Goal: Task Accomplishment & Management: Use online tool/utility

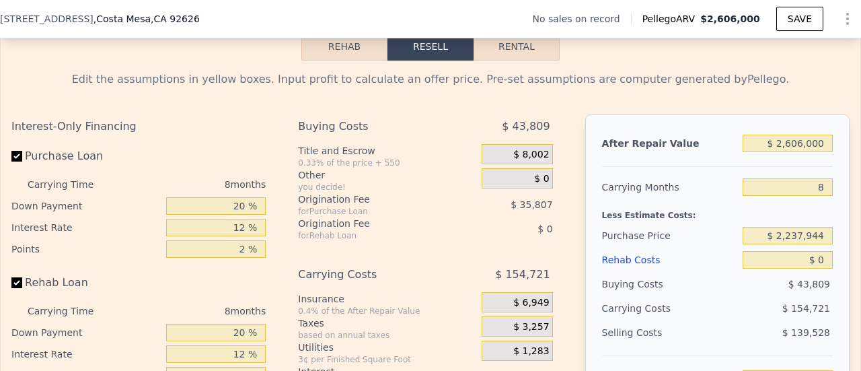
scroll to position [2027, 0]
click at [369, 53] on button "Rehab" at bounding box center [344, 46] width 86 height 28
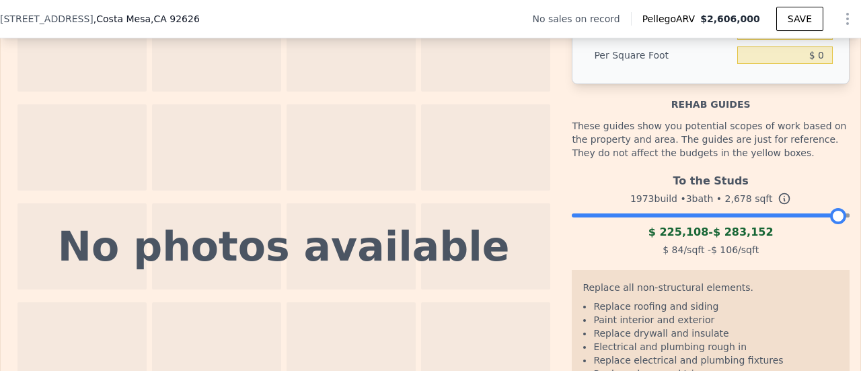
scroll to position [1968, 0]
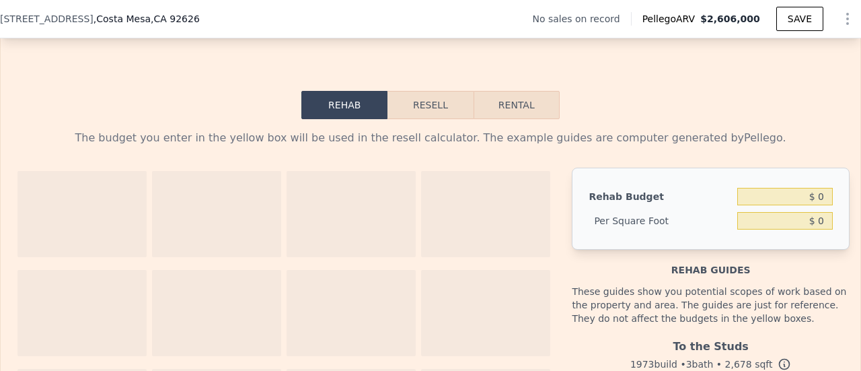
click at [495, 108] on button "Rental" at bounding box center [517, 105] width 86 height 28
select select "30"
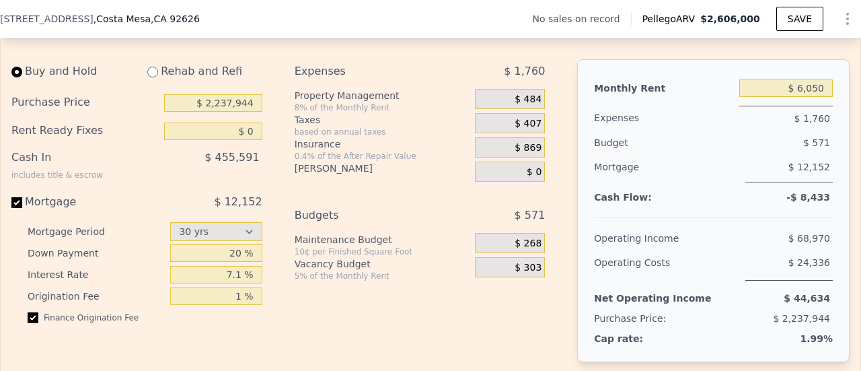
scroll to position [2076, 0]
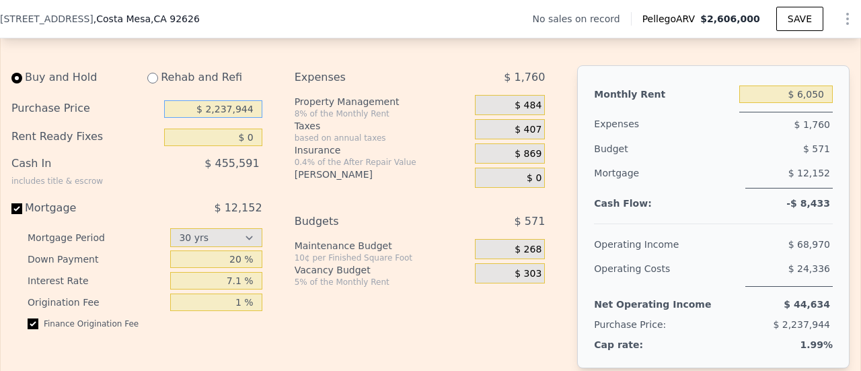
click at [243, 118] on input "$ 2,237,944" at bounding box center [213, 108] width 98 height 17
type input "-"
type input "$ 1,700,000"
click at [322, 167] on div "0.4% of the After Repair Value" at bounding box center [382, 162] width 175 height 11
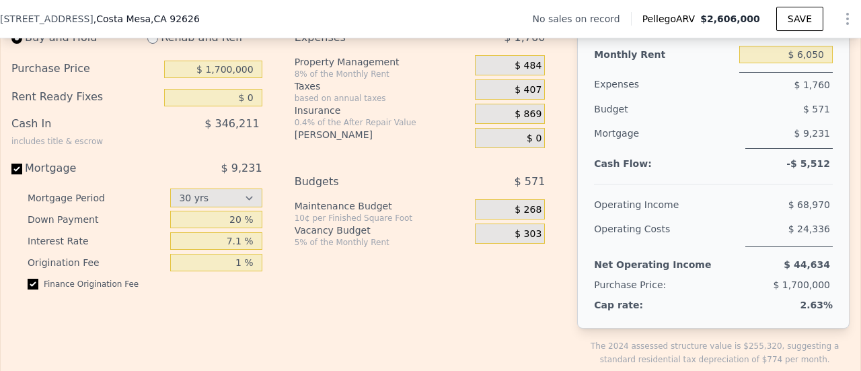
scroll to position [2115, 0]
click at [238, 208] on select "15 yrs 30 yrs" at bounding box center [215, 198] width 91 height 19
drag, startPoint x: 138, startPoint y: 233, endPoint x: 241, endPoint y: 228, distance: 103.7
click at [241, 228] on div "Down Payment 20 %" at bounding box center [145, 220] width 235 height 22
click at [241, 228] on input "20 %" at bounding box center [215, 219] width 91 height 17
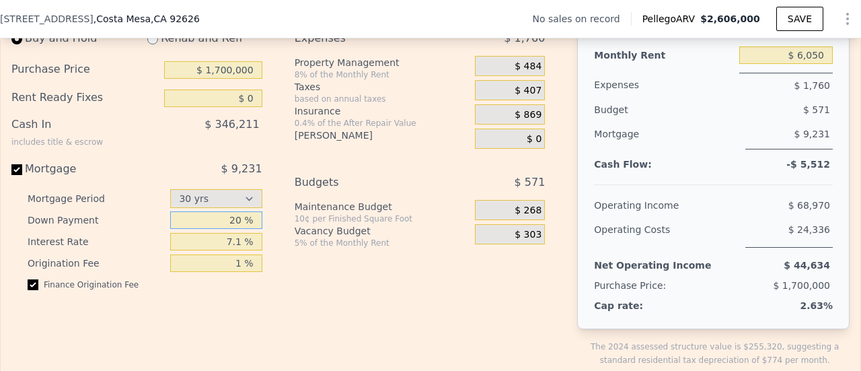
type input "2 %"
type input "4 %"
click at [248, 250] on input "7.1 %" at bounding box center [215, 241] width 91 height 17
type input "7 %"
type input "6.5 %"
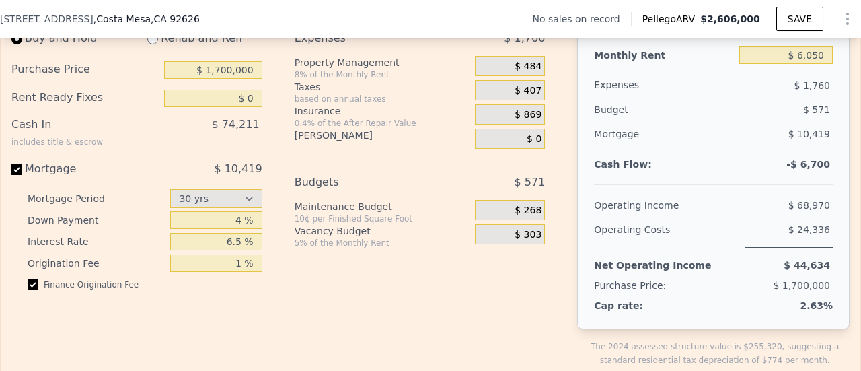
click at [298, 295] on div "Expenses $ 1,760 Property Management 8% of the Monthly Rent $ 484 Taxes based o…" at bounding box center [426, 207] width 262 height 362
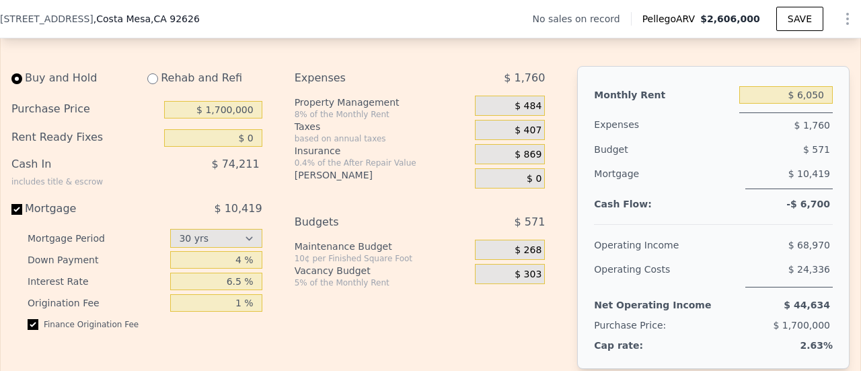
scroll to position [2076, 0]
click at [533, 112] on span "$ 484" at bounding box center [528, 106] width 27 height 12
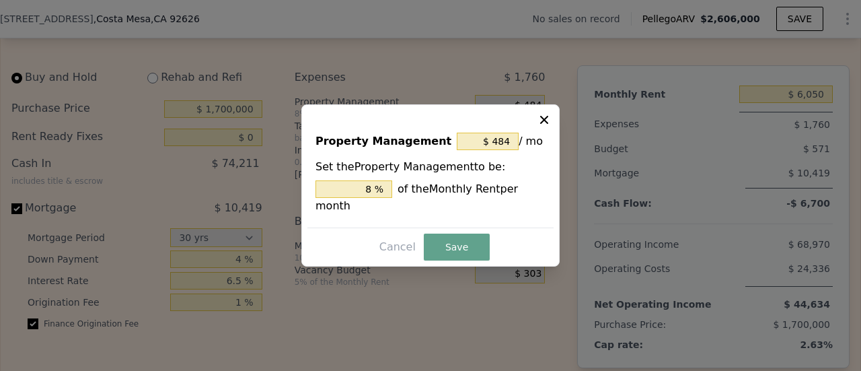
drag, startPoint x: 550, startPoint y: 114, endPoint x: 550, endPoint y: 125, distance: 10.8
click at [550, 125] on div "Property Management $ 484 / mo Set the Property Management to be: 8 % of the Mo…" at bounding box center [430, 185] width 258 height 162
click at [550, 125] on icon at bounding box center [543, 119] width 13 height 13
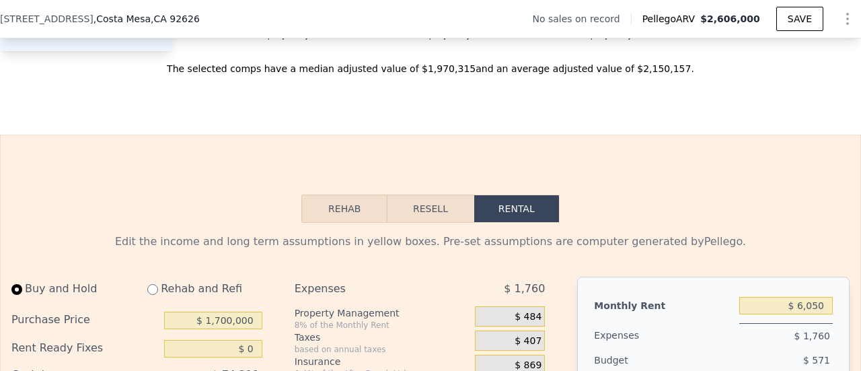
scroll to position [1865, 0]
click at [425, 215] on button "Resell" at bounding box center [429, 208] width 85 height 28
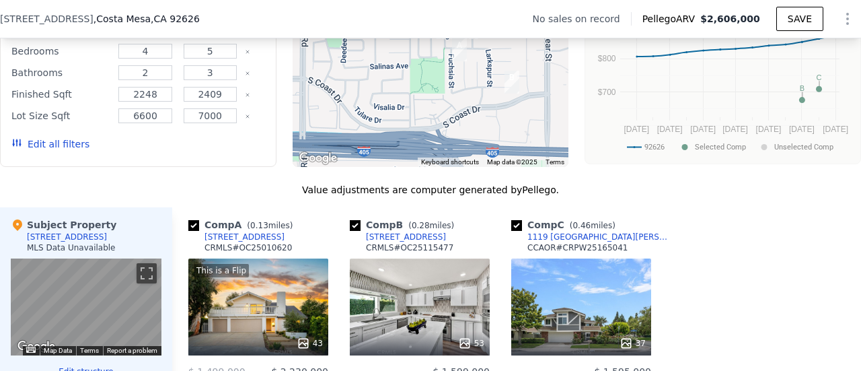
scroll to position [1275, 0]
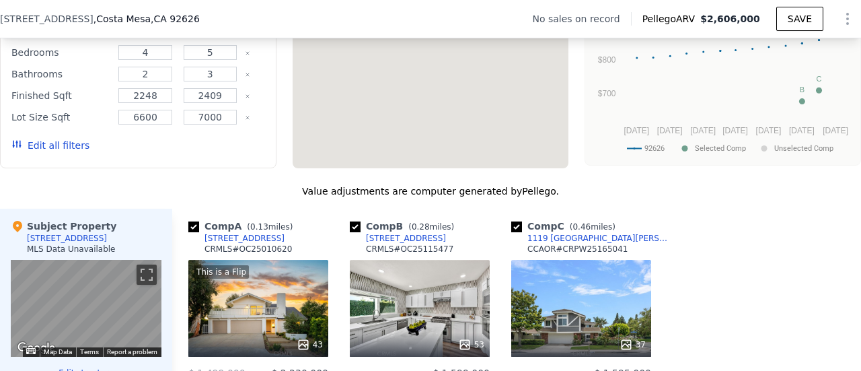
type input "$ 29,998"
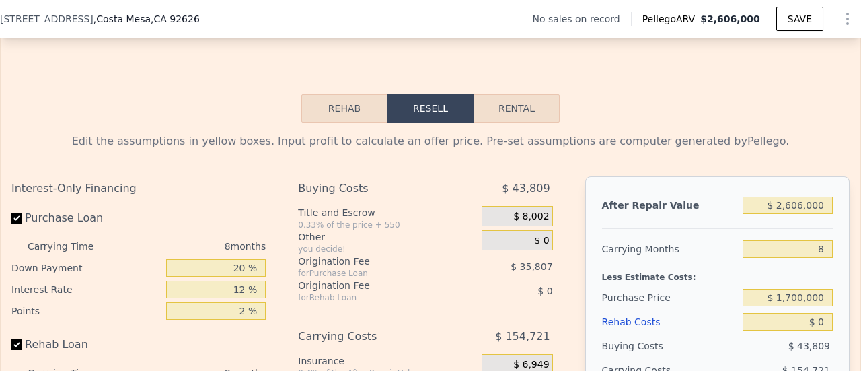
scroll to position [2156, 0]
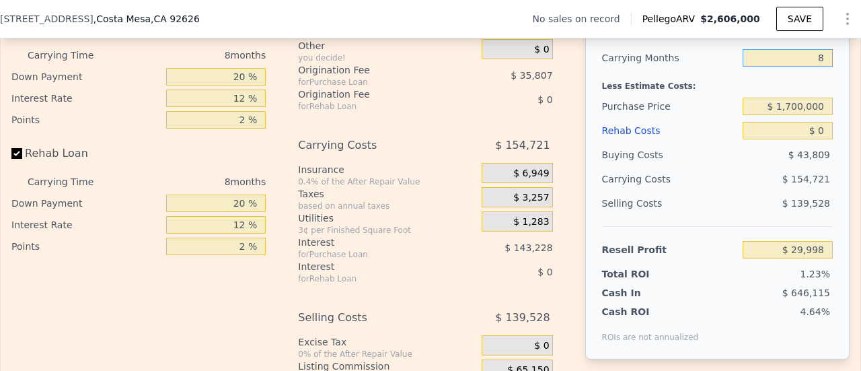
type input "8"
click at [818, 65] on input "8" at bounding box center [788, 57] width 90 height 17
type input "6"
type input "$ 68,678"
type input "6"
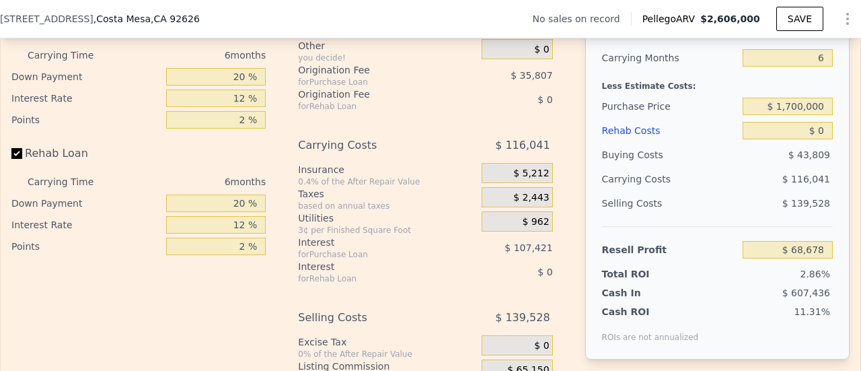
click at [729, 94] on div "Less Estimate Costs:" at bounding box center [717, 82] width 231 height 24
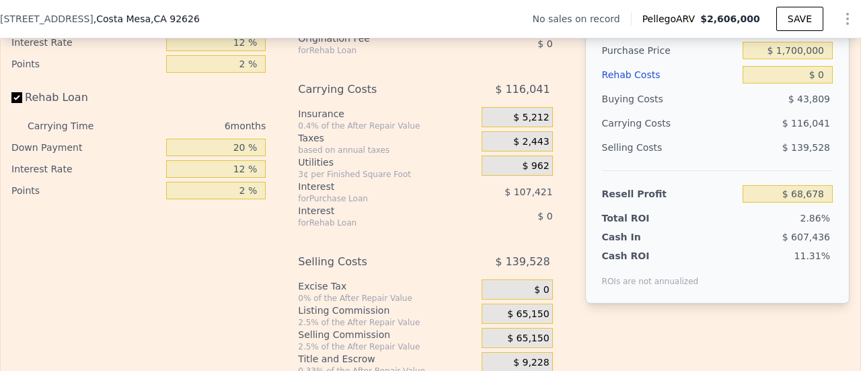
scroll to position [2212, 0]
click at [823, 83] on input "$ 0" at bounding box center [788, 73] width 90 height 17
type input "$ 7"
type input "$ 68,671"
type input "$ 700"
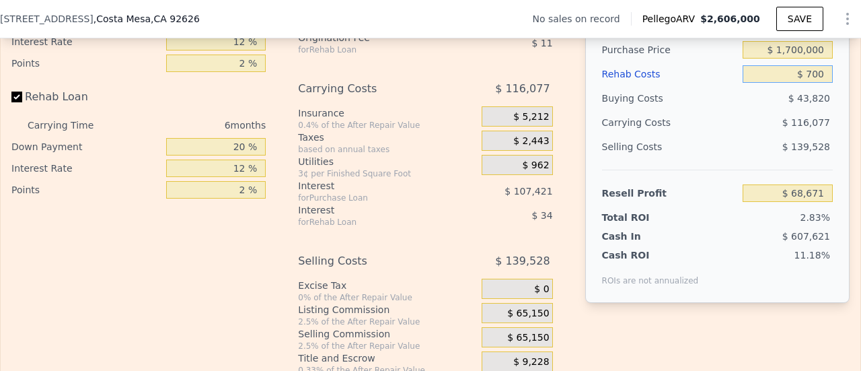
type input "$ 67,931"
type input "$ 7,000"
type input "$ 61,230"
type input "$ 70,000"
type input "-$ 5,802"
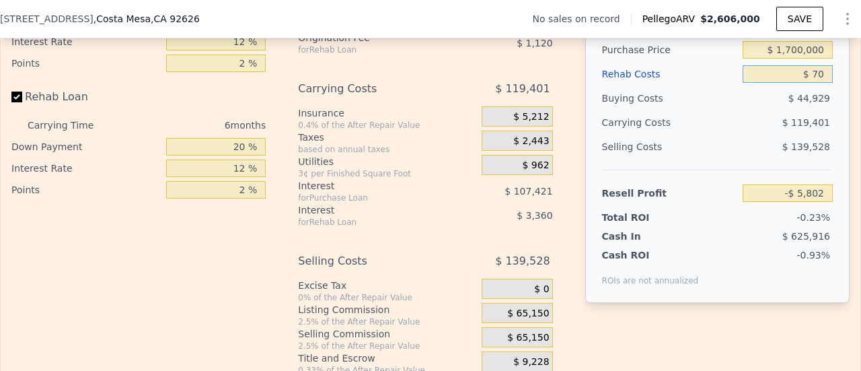
type input "$ 7"
type input "$ 68,671"
type input "$ 900,000"
type input "-$ 888,922"
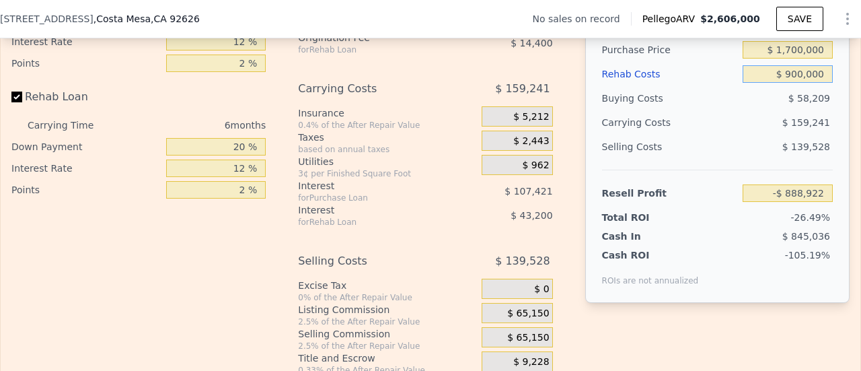
type input "$ 90,000"
type input "-$ 27,082"
type input "$ 90,000"
click at [793, 127] on span "$ 120,361" at bounding box center [806, 122] width 48 height 11
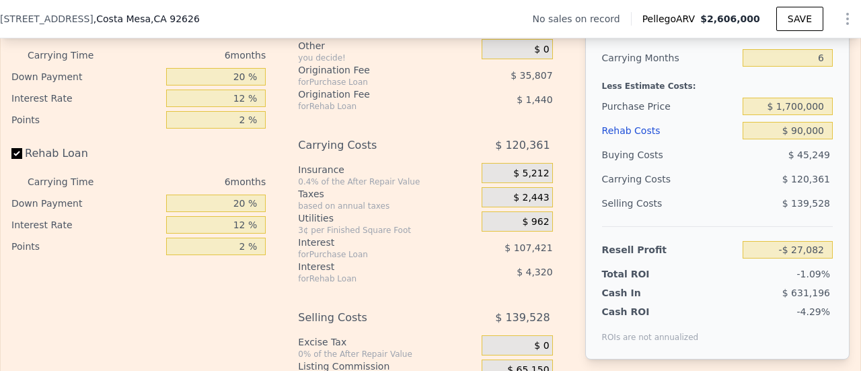
scroll to position [2155, 0]
click at [788, 116] on input "$ 1,700,000" at bounding box center [788, 106] width 90 height 17
type input "$ 1,200,000"
type input "$ 1,080,749"
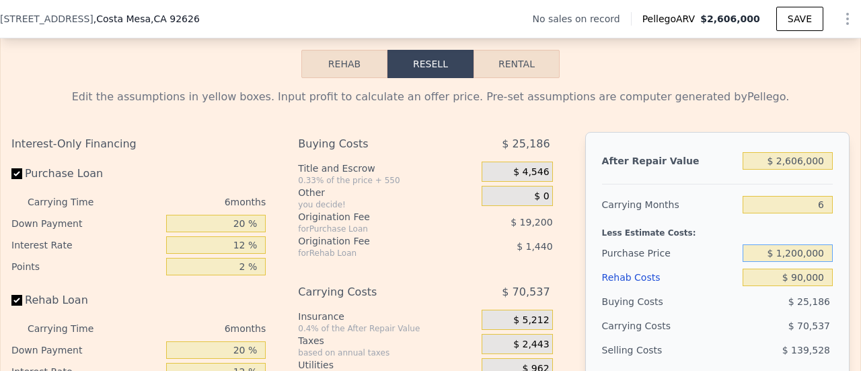
scroll to position [2059, 0]
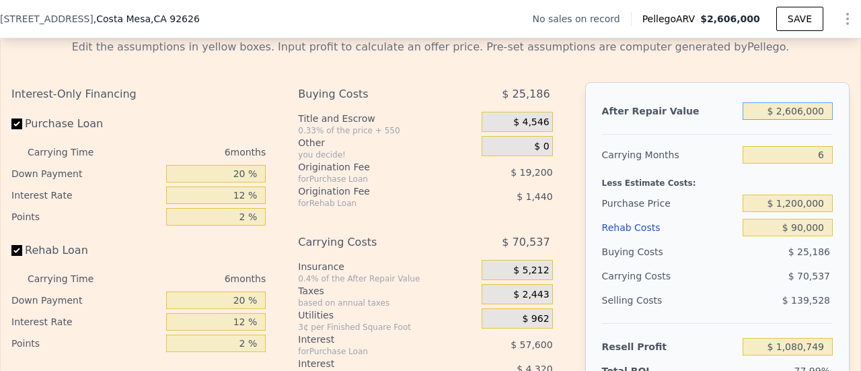
click at [798, 120] on input "$ 2,606,000" at bounding box center [788, 110] width 90 height 17
type input "$ 000"
type input "-$ 1,381,061"
type input "$ 0"
type input "$ 1"
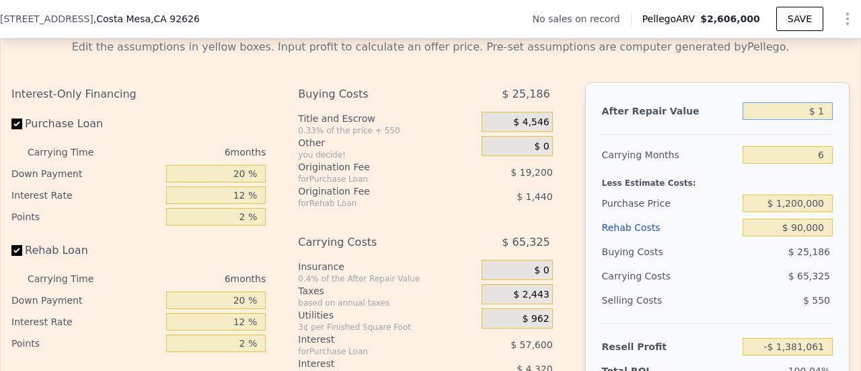
type input "-$ 1,381,060"
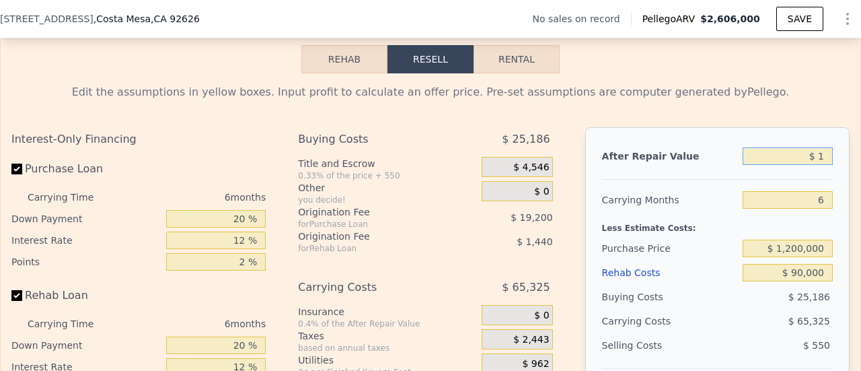
scroll to position [2052, 0]
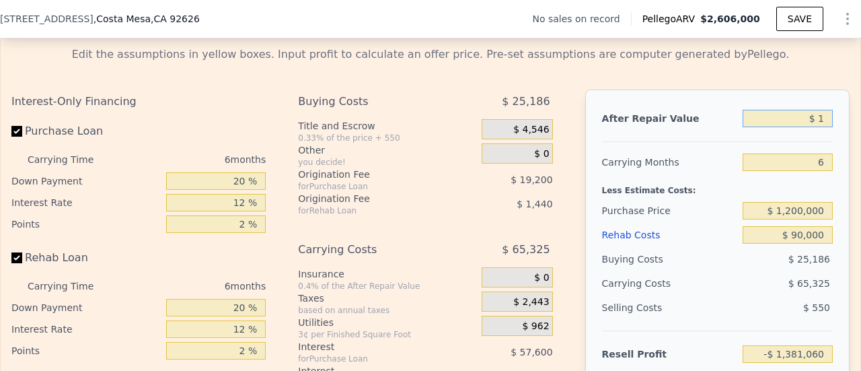
type input "$ 17"
type input "-$ 1,381,044"
type input "$ 175"
type input "-$ 1,380,895"
type input "$ 1,750"
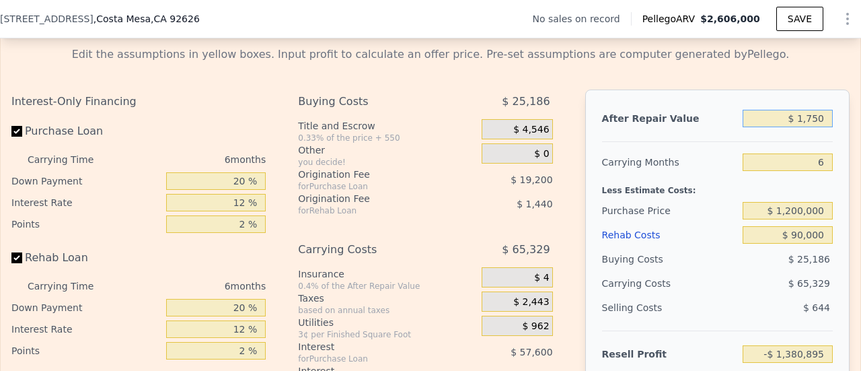
type input "-$ 1,379,409"
type input "$ 17,500"
type input "-$ 1,364,530"
type input "$ 175,000"
type input "-$ 1,215,744"
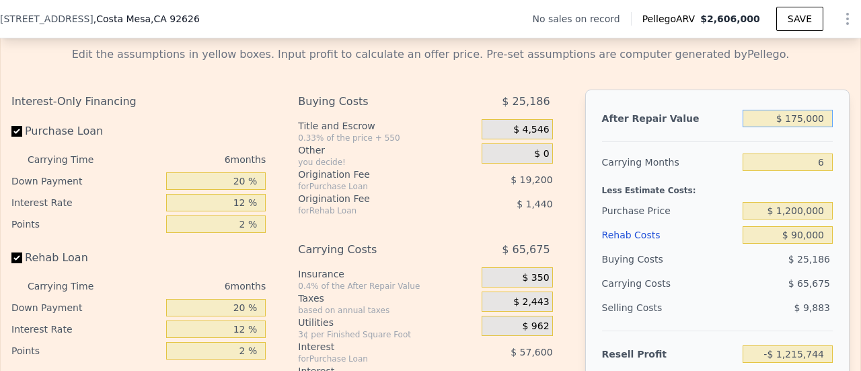
type input "$ 1,750,000"
type input "$ 272,111"
type input "$ 1,750,000"
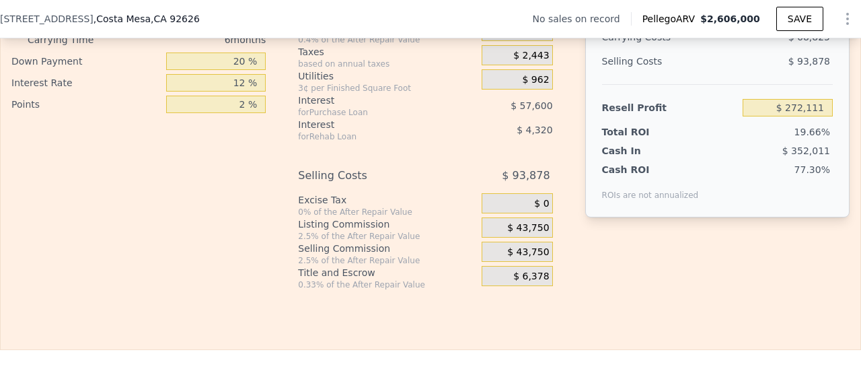
scroll to position [2223, 0]
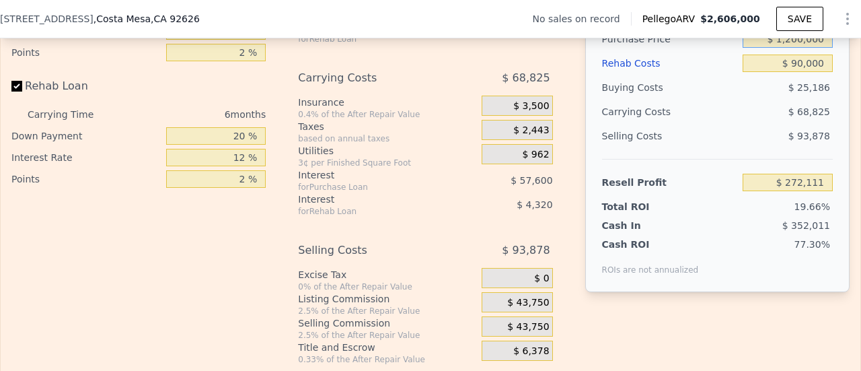
click at [790, 48] on input "$ 1,200,000" at bounding box center [788, 38] width 90 height 17
type input "$ 1,500,000"
type input "-$ 48,088"
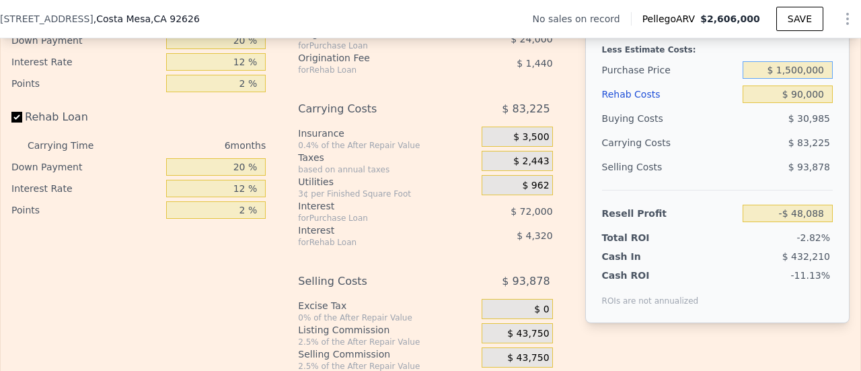
scroll to position [2191, 0]
type input "$ 1,400,000"
type input "$ 58,645"
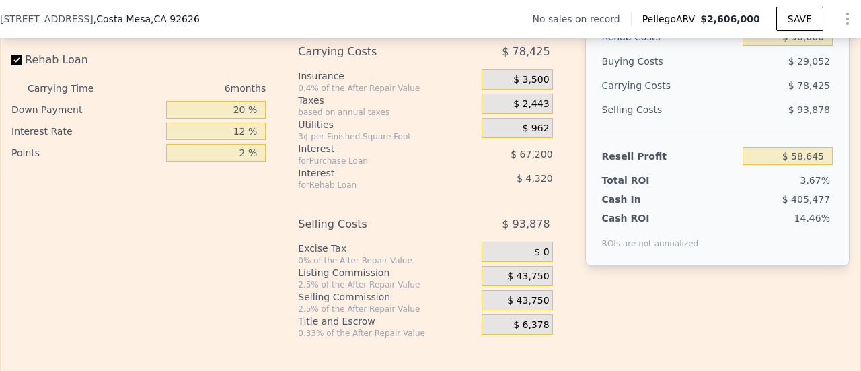
scroll to position [2209, 0]
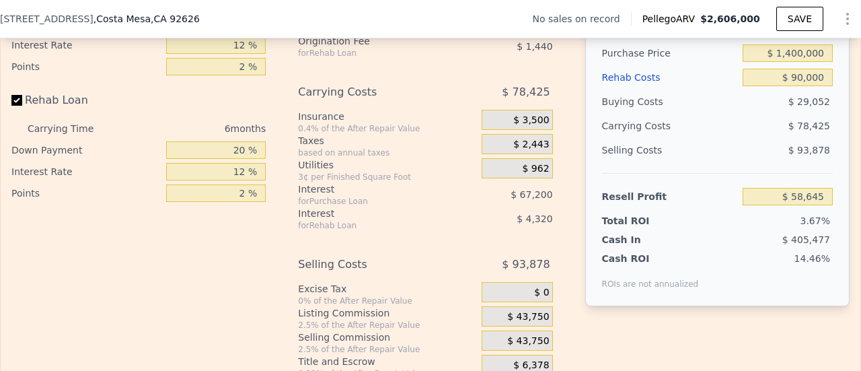
click at [703, 155] on div "Selling Costs" at bounding box center [669, 150] width 135 height 24
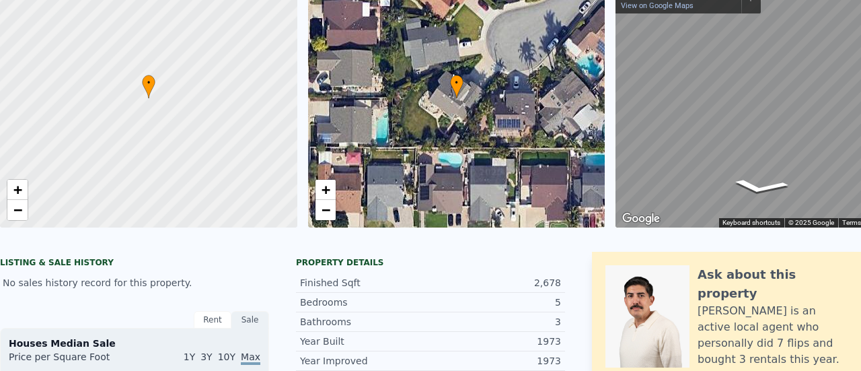
scroll to position [0, 0]
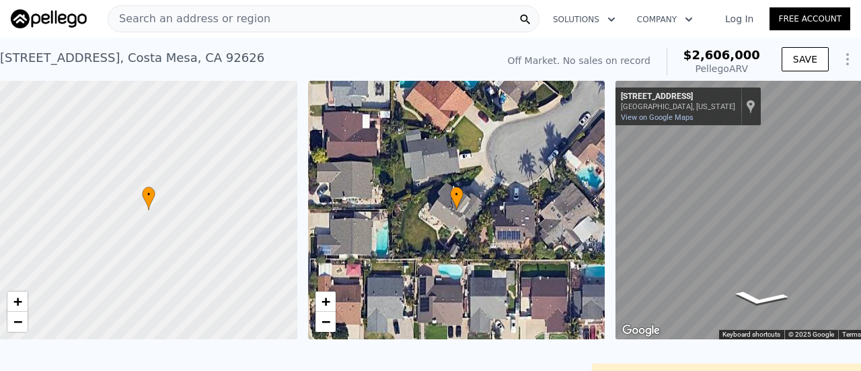
type input "$ 2,606,000"
type input "8"
type input "$ 0"
type input "$ 29,998"
click at [180, 5] on div "Search an address or region Solutions Company Open main menu Log In Free Account" at bounding box center [430, 19] width 839 height 32
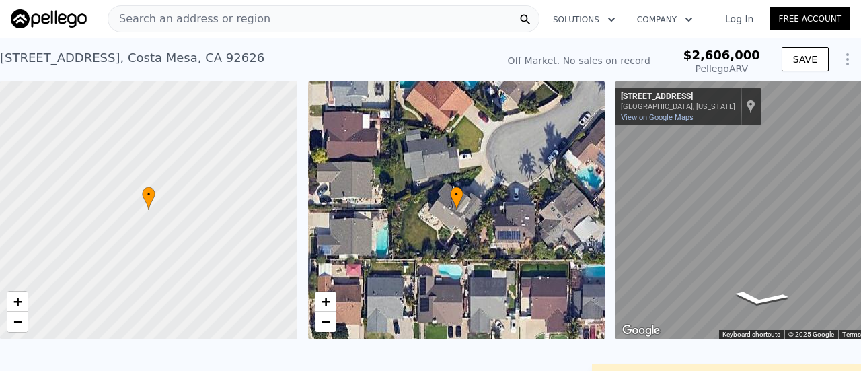
click at [168, 9] on div "Search an address or region" at bounding box center [189, 19] width 162 height 26
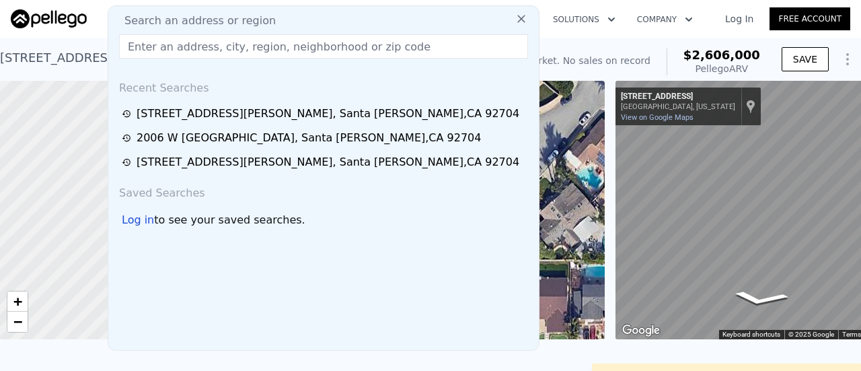
drag, startPoint x: 168, startPoint y: 9, endPoint x: 147, endPoint y: 48, distance: 44.6
paste input "[STREET_ADDRESS]"
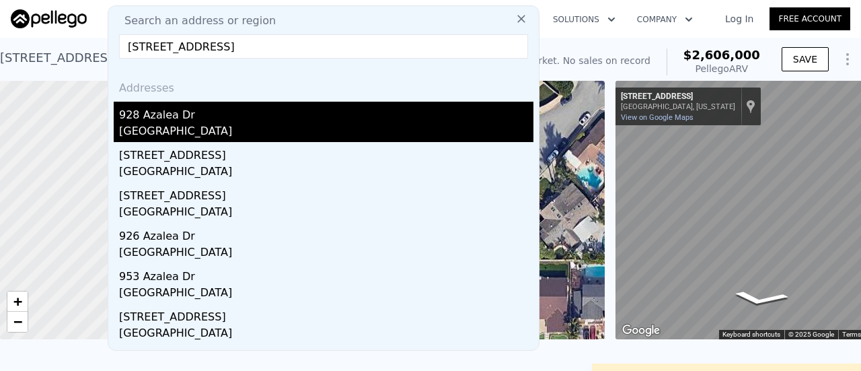
type input "[STREET_ADDRESS]"
click at [167, 131] on div "[GEOGRAPHIC_DATA]" at bounding box center [326, 132] width 414 height 19
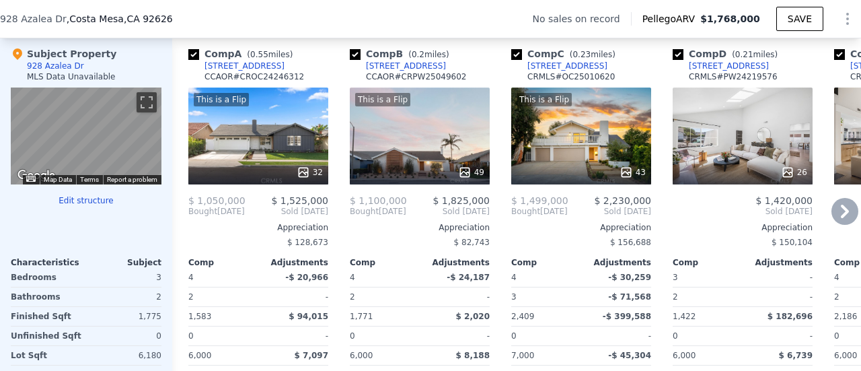
scroll to position [1300, 0]
